Goal: Task Accomplishment & Management: Manage account settings

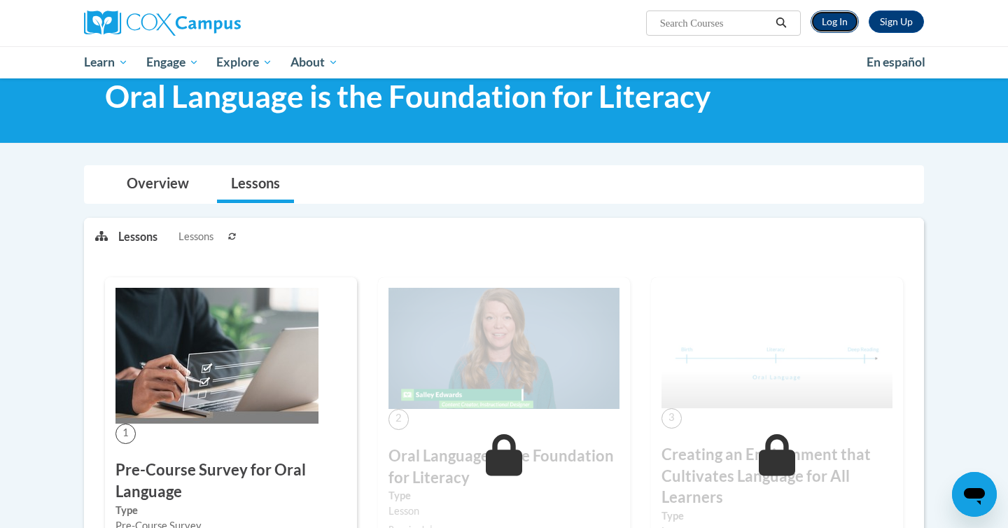
click at [828, 17] on link "Log In" at bounding box center [834, 21] width 48 height 22
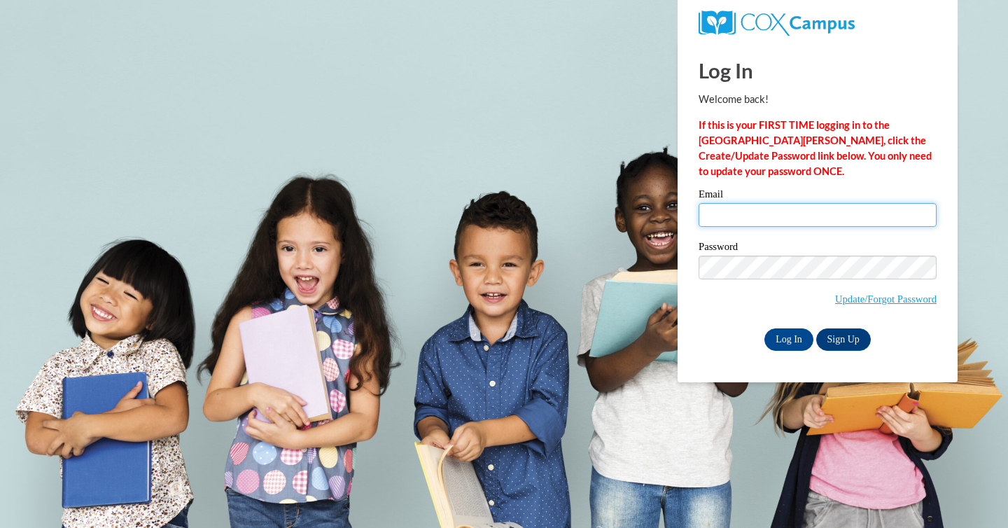
click at [749, 206] on input "Email" at bounding box center [817, 215] width 238 height 24
type input "megan.wandschneider@franklin.k12.wi.us"
